Goal: Task Accomplishment & Management: Manage account settings

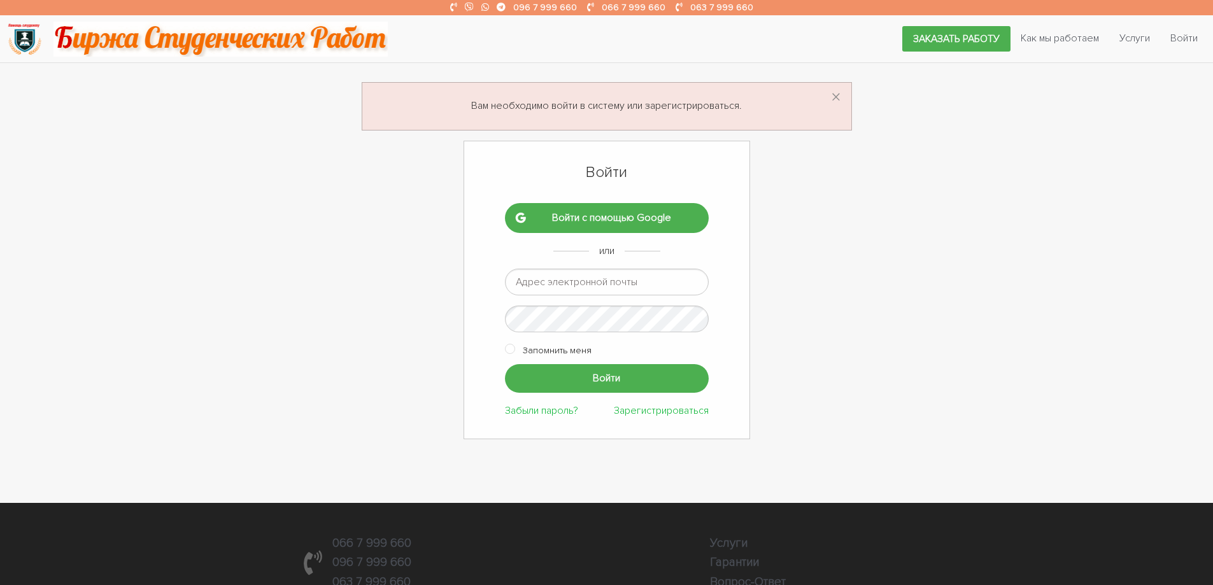
type input "[EMAIL_ADDRESS][DOMAIN_NAME]"
click at [608, 388] on input "Войти" at bounding box center [607, 378] width 204 height 29
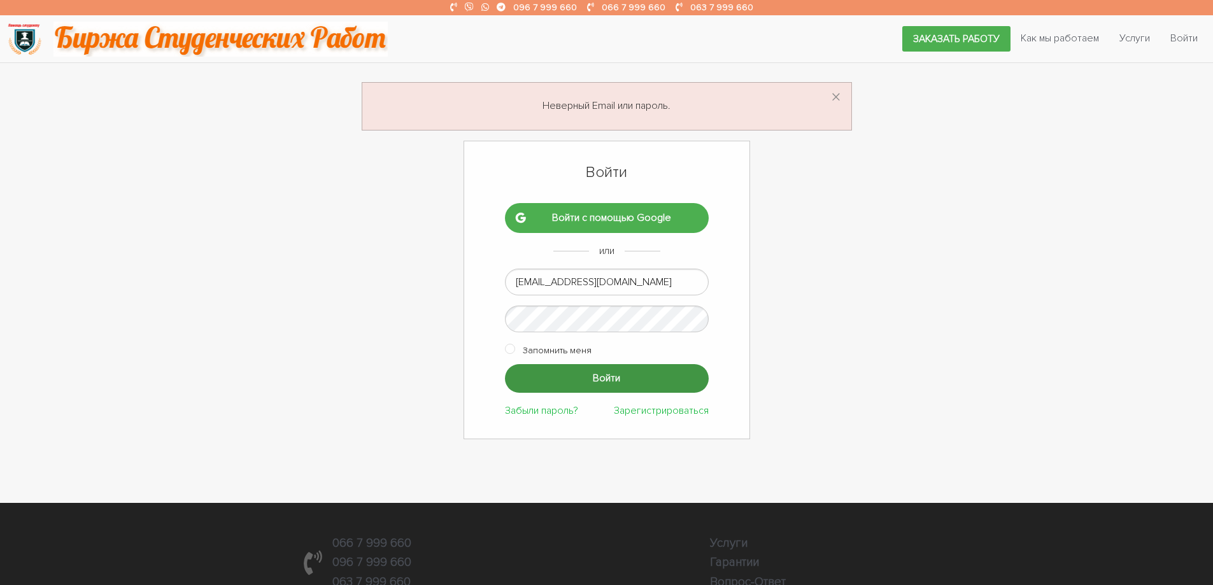
click at [575, 378] on input "Войти" at bounding box center [607, 378] width 204 height 29
click at [569, 386] on input "Войти" at bounding box center [607, 378] width 204 height 29
click at [593, 378] on input "Войти" at bounding box center [607, 378] width 204 height 29
click at [580, 375] on input "Войти" at bounding box center [607, 378] width 204 height 29
click at [587, 384] on input "Войти" at bounding box center [607, 378] width 204 height 29
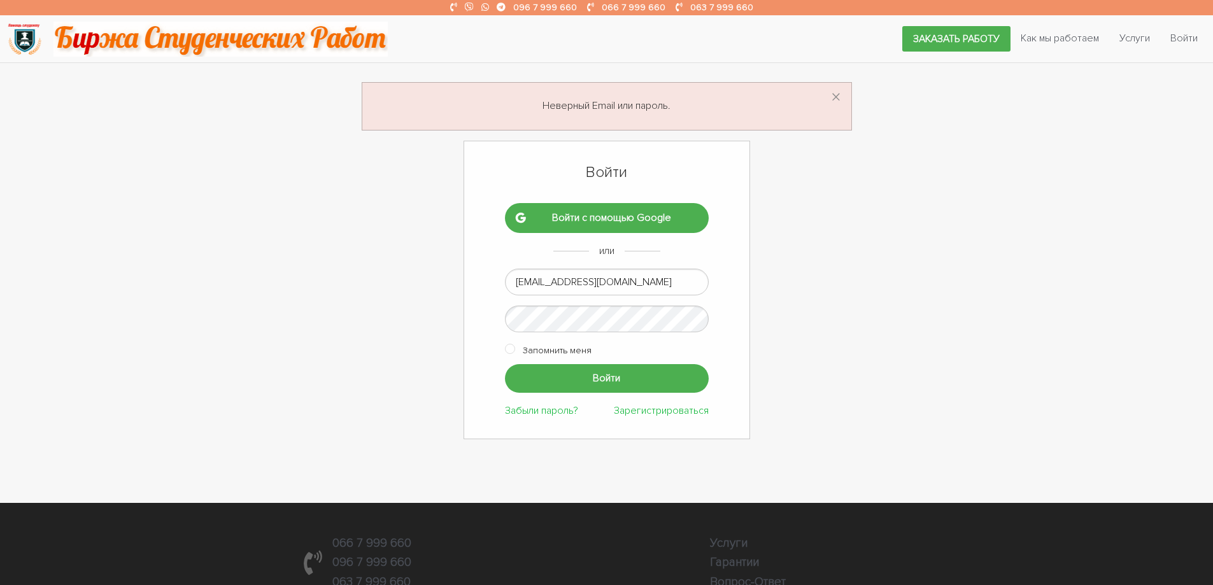
click at [554, 283] on input "[EMAIL_ADDRESS][DOMAIN_NAME]" at bounding box center [607, 282] width 204 height 27
type input "[EMAIL_ADDRESS][DOMAIN_NAME]"
click at [607, 379] on input "Войти" at bounding box center [607, 378] width 204 height 29
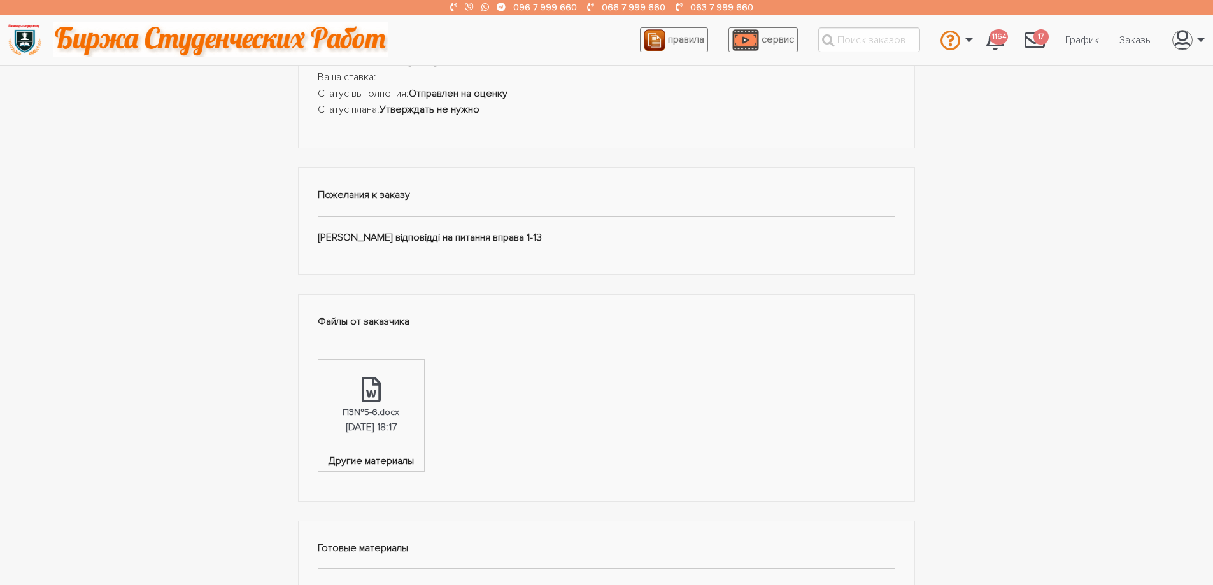
scroll to position [191, 0]
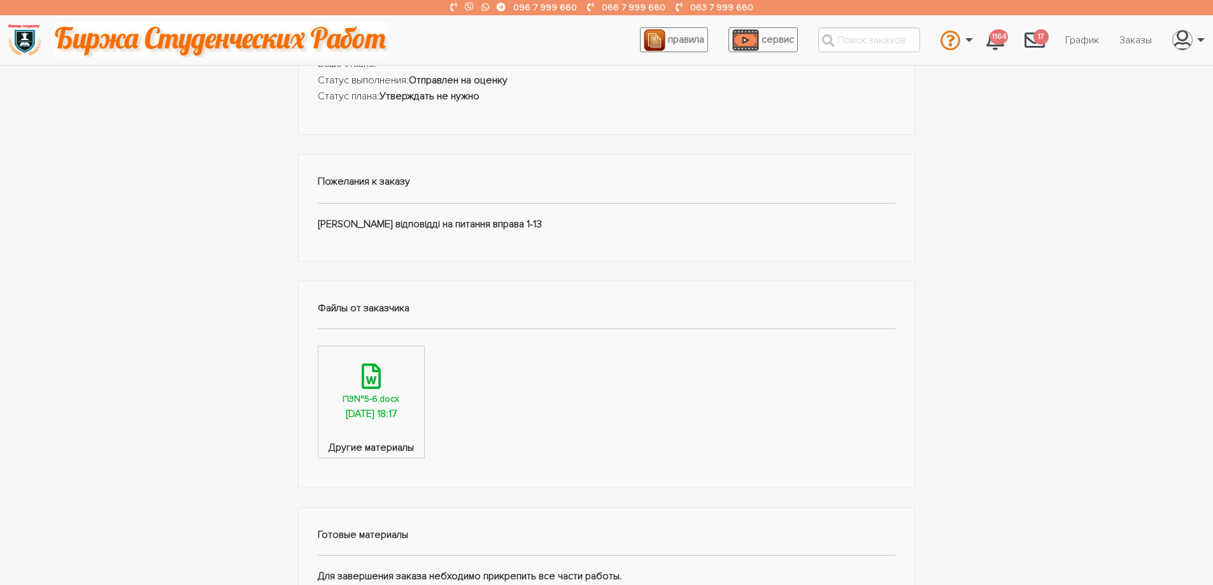
click at [378, 382] on icon at bounding box center [371, 376] width 19 height 25
